Goal: Find specific page/section: Find specific page/section

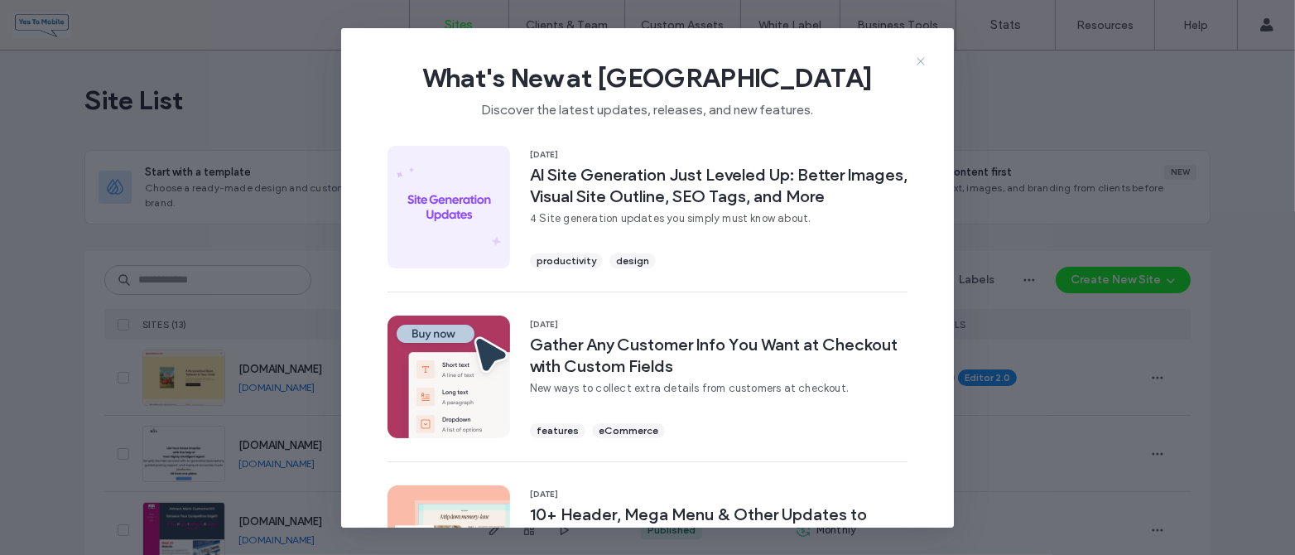
click at [920, 58] on icon at bounding box center [920, 61] width 13 height 13
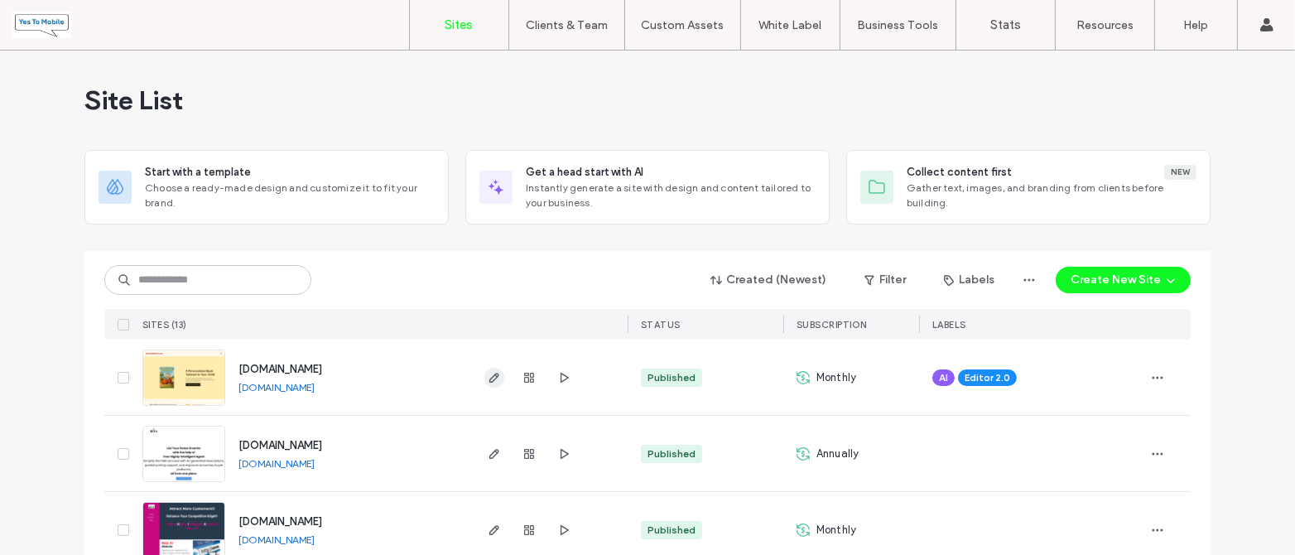
click at [490, 374] on use "button" at bounding box center [495, 378] width 10 height 10
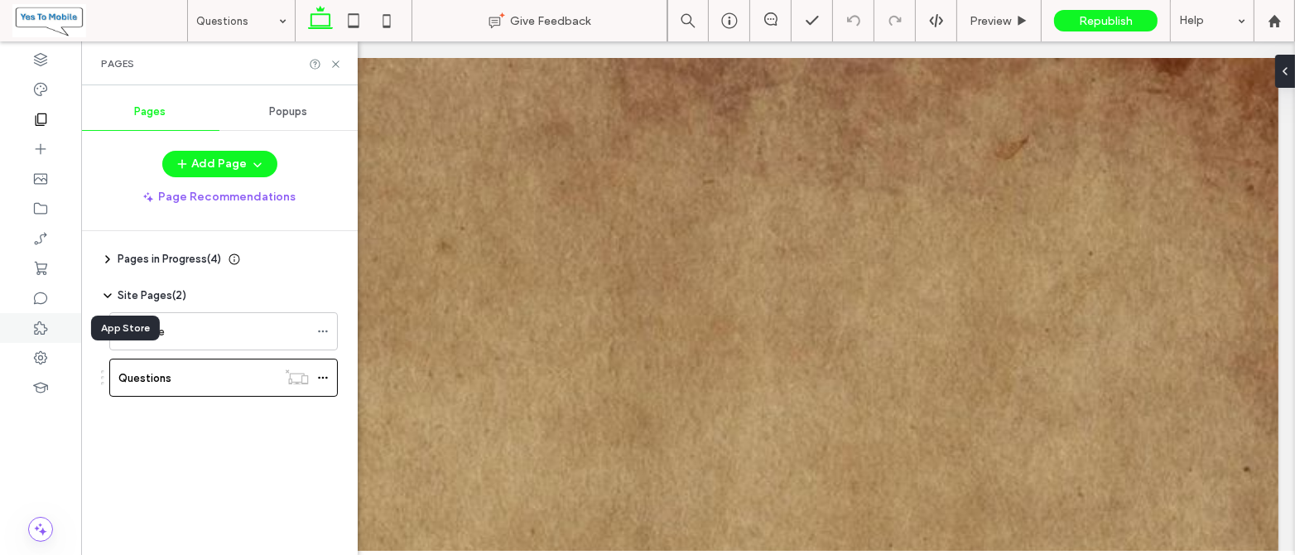
click at [42, 326] on icon at bounding box center [40, 328] width 17 height 17
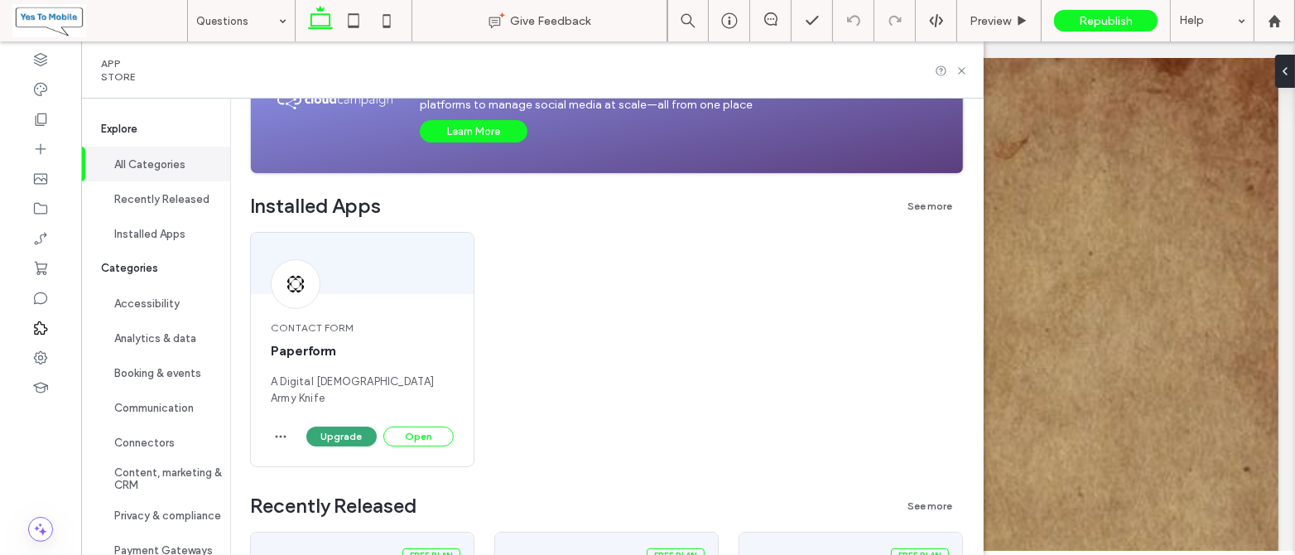
scroll to position [221, 0]
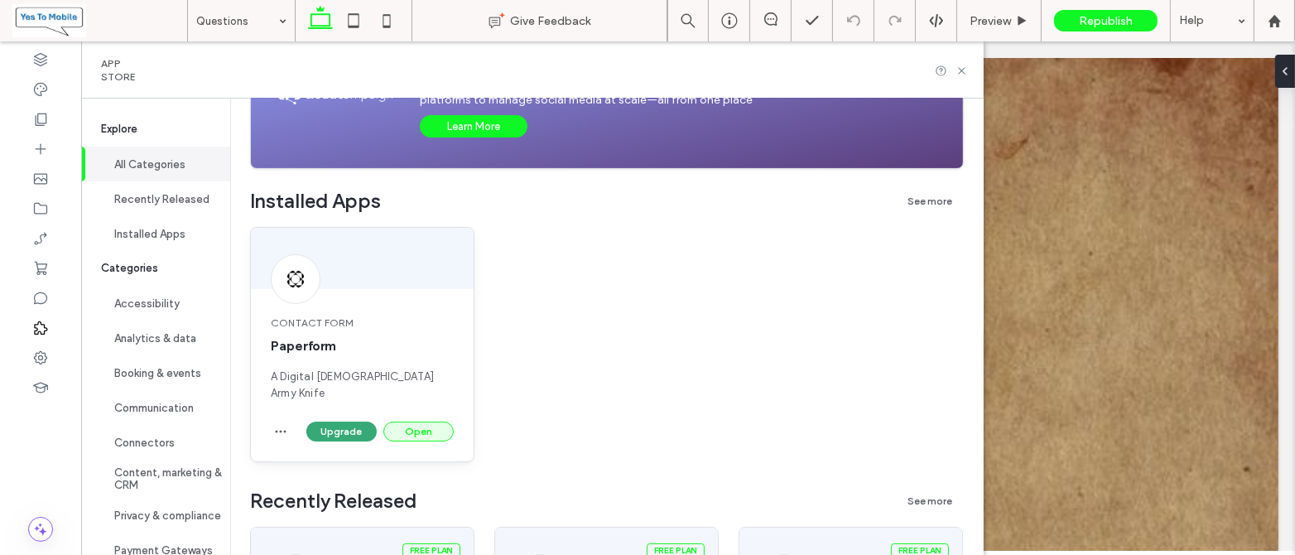
click at [413, 422] on button "Open" at bounding box center [418, 432] width 70 height 20
